Goal: Task Accomplishment & Management: Manage account settings

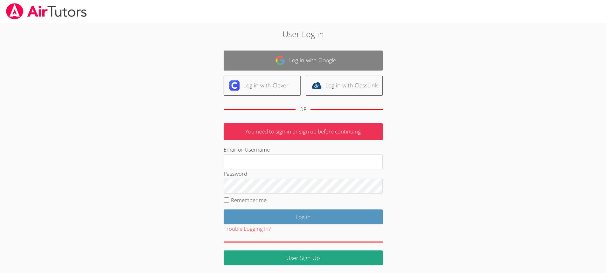
click at [297, 63] on link "Log in with Google" at bounding box center [303, 61] width 159 height 20
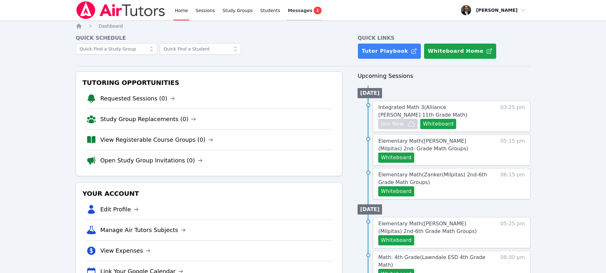
click at [291, 11] on span "Messages" at bounding box center [300, 10] width 25 height 6
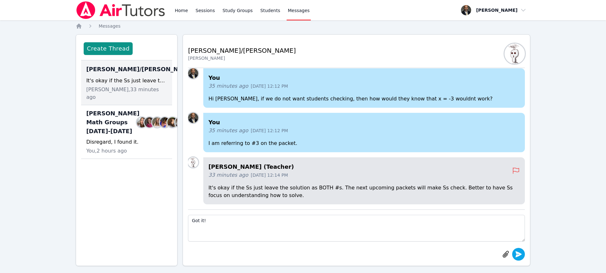
type textarea "Got it!"
click at [518, 255] on icon "submit" at bounding box center [519, 255] width 8 height 8
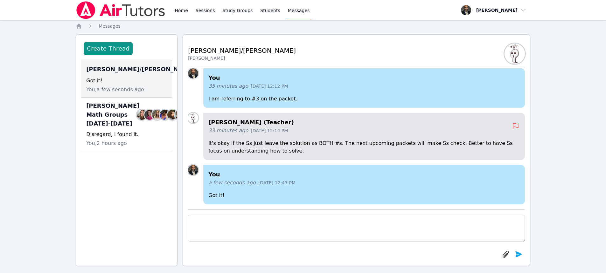
click at [206, 50] on h2 "[PERSON_NAME]/[PERSON_NAME]" at bounding box center [242, 50] width 108 height 9
click at [217, 51] on h2 "[PERSON_NAME]/[PERSON_NAME]" at bounding box center [242, 50] width 108 height 9
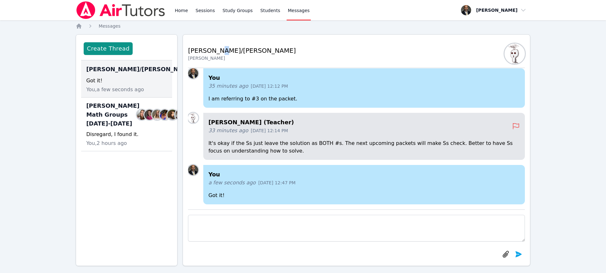
click at [217, 51] on h2 "[PERSON_NAME]/[PERSON_NAME]" at bounding box center [242, 50] width 108 height 9
click at [205, 9] on link "Sessions" at bounding box center [206, 10] width 22 height 20
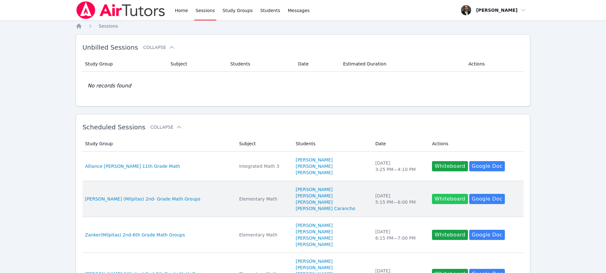
click at [443, 196] on button "Whiteboard" at bounding box center [450, 199] width 36 height 10
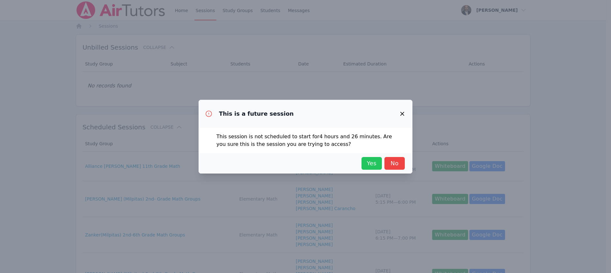
click at [371, 164] on span "Yes" at bounding box center [372, 163] width 14 height 9
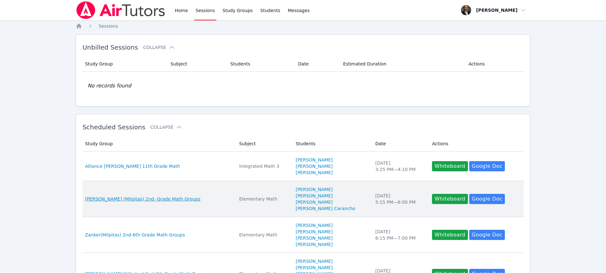
click at [167, 198] on span "[PERSON_NAME] (Milpitas) 2nd- Grade Math Groups" at bounding box center [143, 199] width 116 height 6
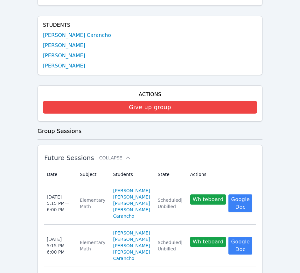
scroll to position [146, 0]
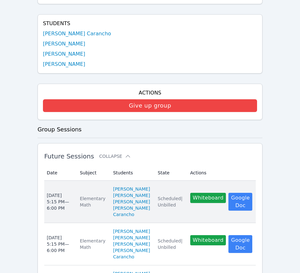
click at [60, 207] on div "[DATE] 5:15 PM — 6:00 PM" at bounding box center [59, 201] width 25 height 19
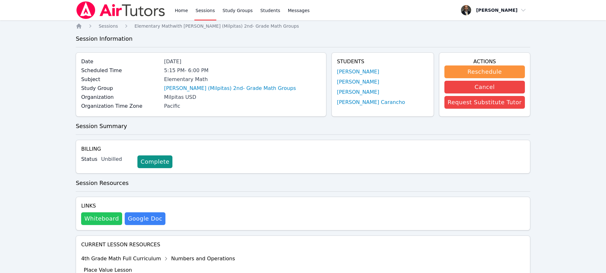
click at [103, 221] on button "Whiteboard" at bounding box center [101, 219] width 41 height 13
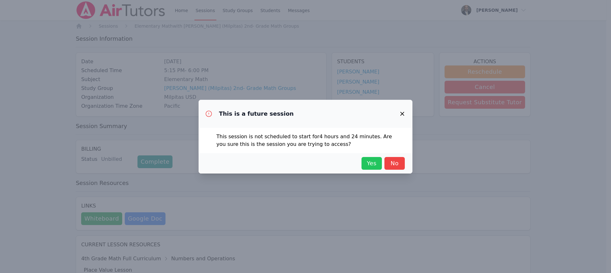
click at [372, 164] on span "Yes" at bounding box center [372, 163] width 14 height 9
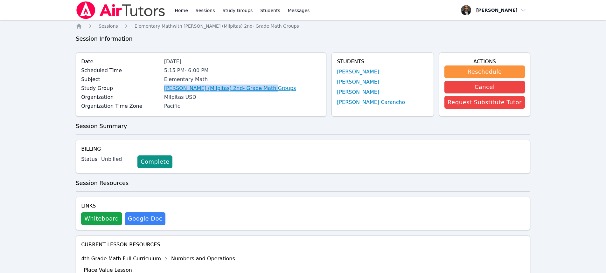
drag, startPoint x: 270, startPoint y: 89, endPoint x: 170, endPoint y: 89, distance: 100.0
click at [170, 89] on div "[PERSON_NAME] (Milpitas) 2nd- Grade Math Groups" at bounding box center [242, 89] width 157 height 8
copy link "[PERSON_NAME] (Milpitas) 2nd- Grade Math Groups"
click at [206, 9] on link "Sessions" at bounding box center [206, 10] width 22 height 20
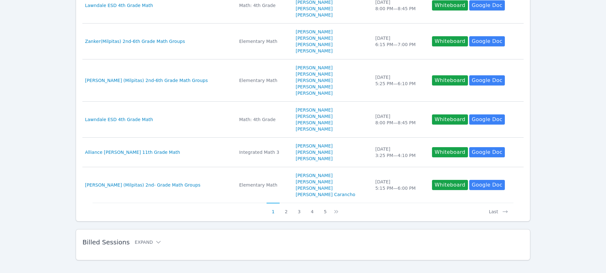
scroll to position [316, 0]
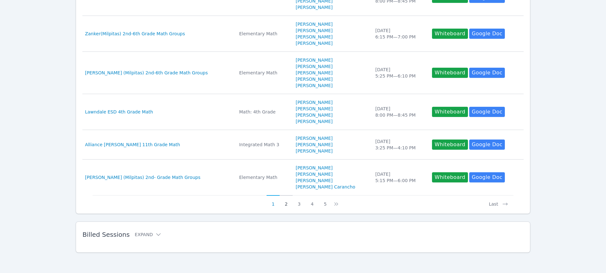
click at [286, 206] on button "2" at bounding box center [286, 201] width 13 height 12
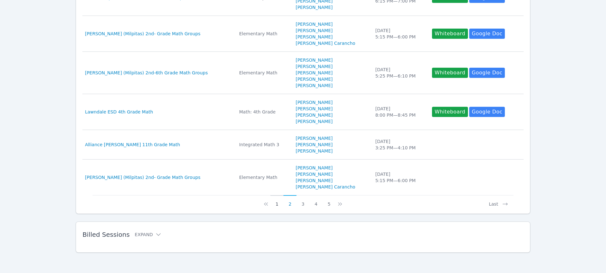
click at [278, 205] on button "1" at bounding box center [277, 201] width 13 height 12
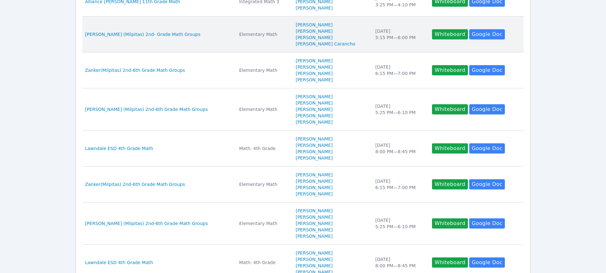
scroll to position [284, 0]
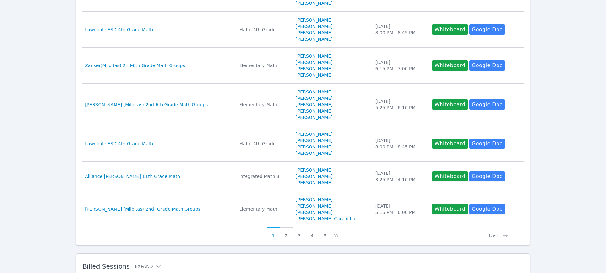
click at [288, 236] on button "2" at bounding box center [286, 233] width 13 height 12
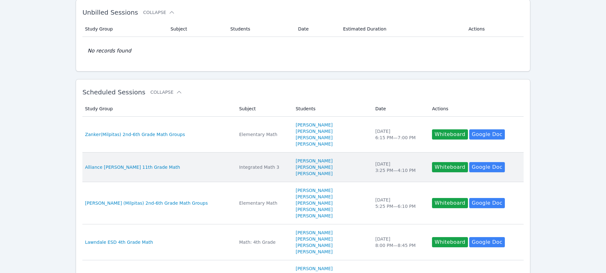
scroll to position [0, 0]
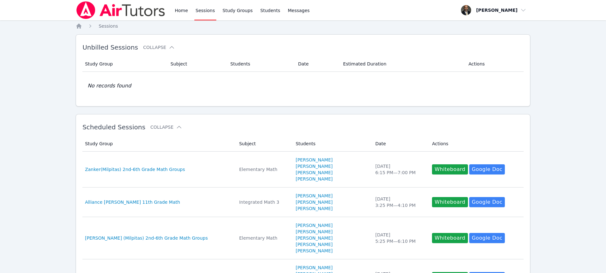
click at [200, 7] on link "Sessions" at bounding box center [206, 10] width 22 height 20
click at [185, 10] on link "Home" at bounding box center [182, 10] width 16 height 20
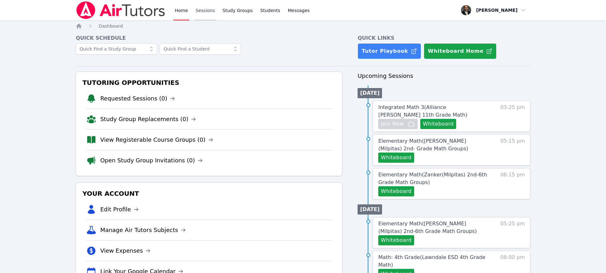
click at [202, 10] on link "Sessions" at bounding box center [206, 10] width 22 height 20
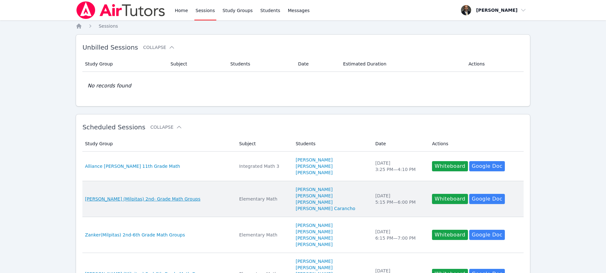
click at [137, 198] on span "[PERSON_NAME] (Milpitas) 2nd- Grade Math Groups" at bounding box center [143, 199] width 116 height 6
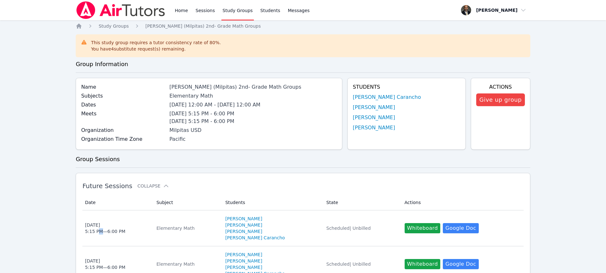
click at [99, 233] on div "[DATE] 5:15 PM — 6:00 PM" at bounding box center [105, 228] width 40 height 13
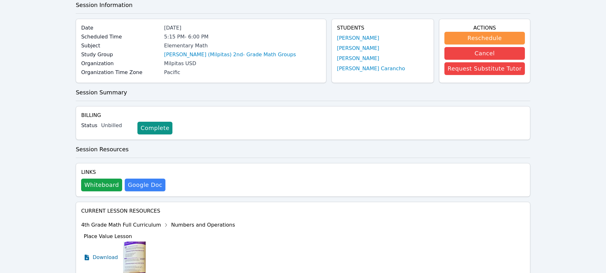
scroll to position [111, 0]
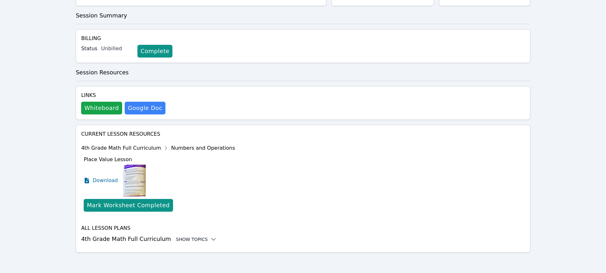
click at [176, 240] on div "Show Topics" at bounding box center [196, 240] width 41 height 6
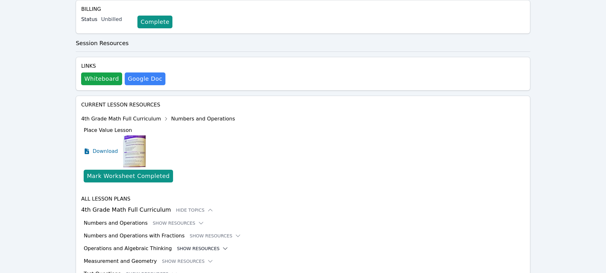
scroll to position [174, 0]
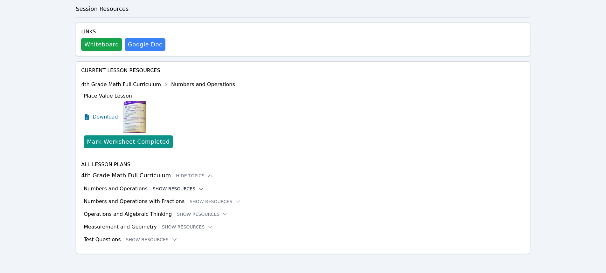
click at [163, 190] on button "Show Resources" at bounding box center [179, 189] width 52 height 6
click at [168, 187] on button "Show Resources" at bounding box center [179, 189] width 52 height 6
click at [168, 185] on div "Numbers and Operations Show Resources" at bounding box center [305, 189] width 442 height 8
click at [169, 188] on button "Show Resources" at bounding box center [179, 189] width 52 height 6
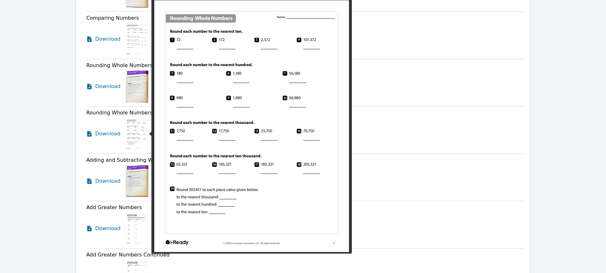
scroll to position [556, 0]
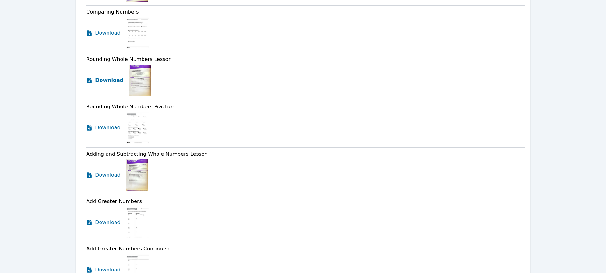
click at [107, 79] on span "Download" at bounding box center [109, 81] width 28 height 8
click at [114, 128] on span "Download" at bounding box center [109, 128] width 28 height 8
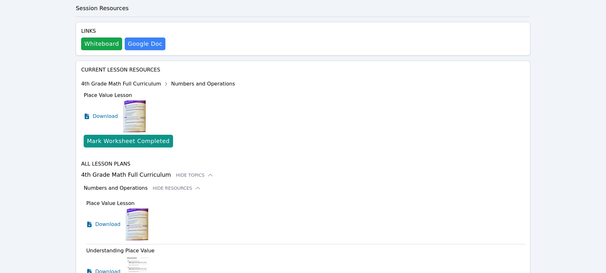
scroll to position [174, 0]
click at [120, 142] on div "Mark Worksheet Completed" at bounding box center [128, 142] width 83 height 9
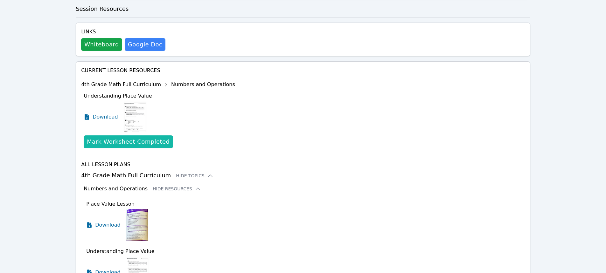
click at [124, 145] on div "Mark Worksheet Completed" at bounding box center [128, 142] width 83 height 9
click at [124, 139] on div "Mark Worksheet Completed" at bounding box center [128, 142] width 83 height 9
click at [126, 144] on div "Mark Worksheet Completed" at bounding box center [128, 142] width 83 height 9
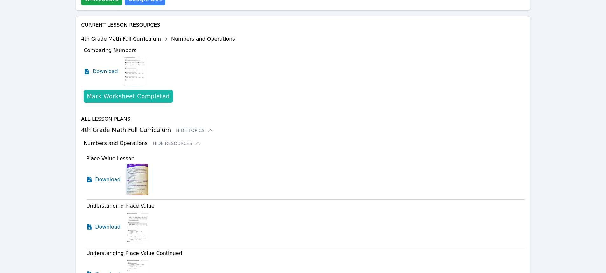
scroll to position [206, 0]
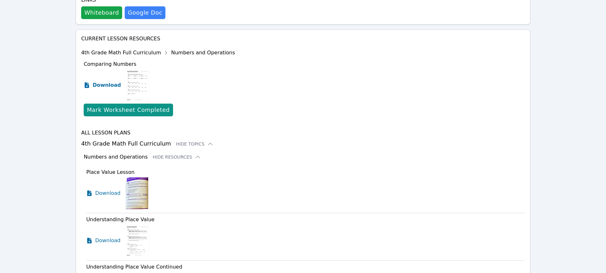
click at [105, 84] on span "Download" at bounding box center [107, 85] width 28 height 8
